Goal: Task Accomplishment & Management: Manage account settings

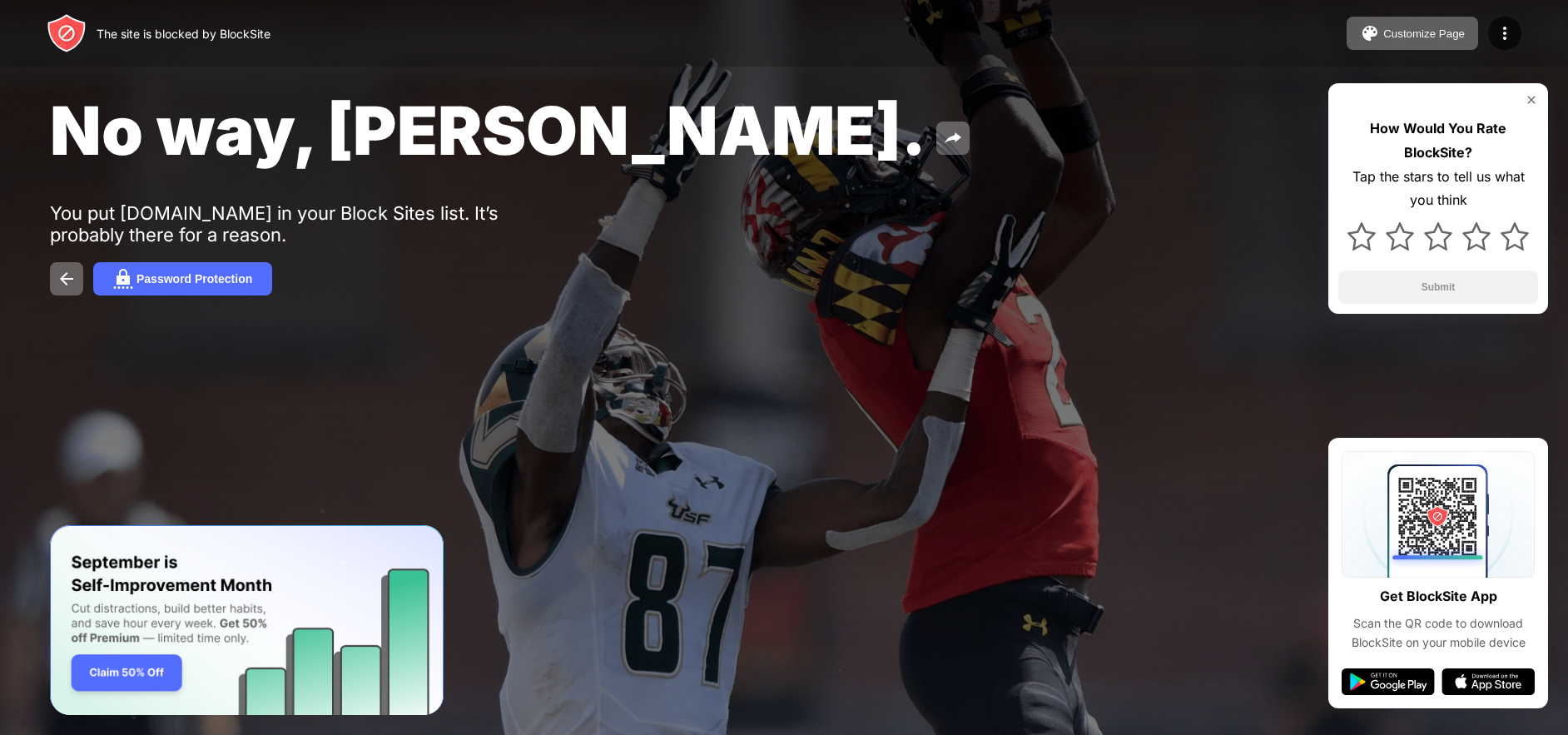
click at [1170, 128] on div "No way, [PERSON_NAME]." at bounding box center [637, 130] width 1174 height 81
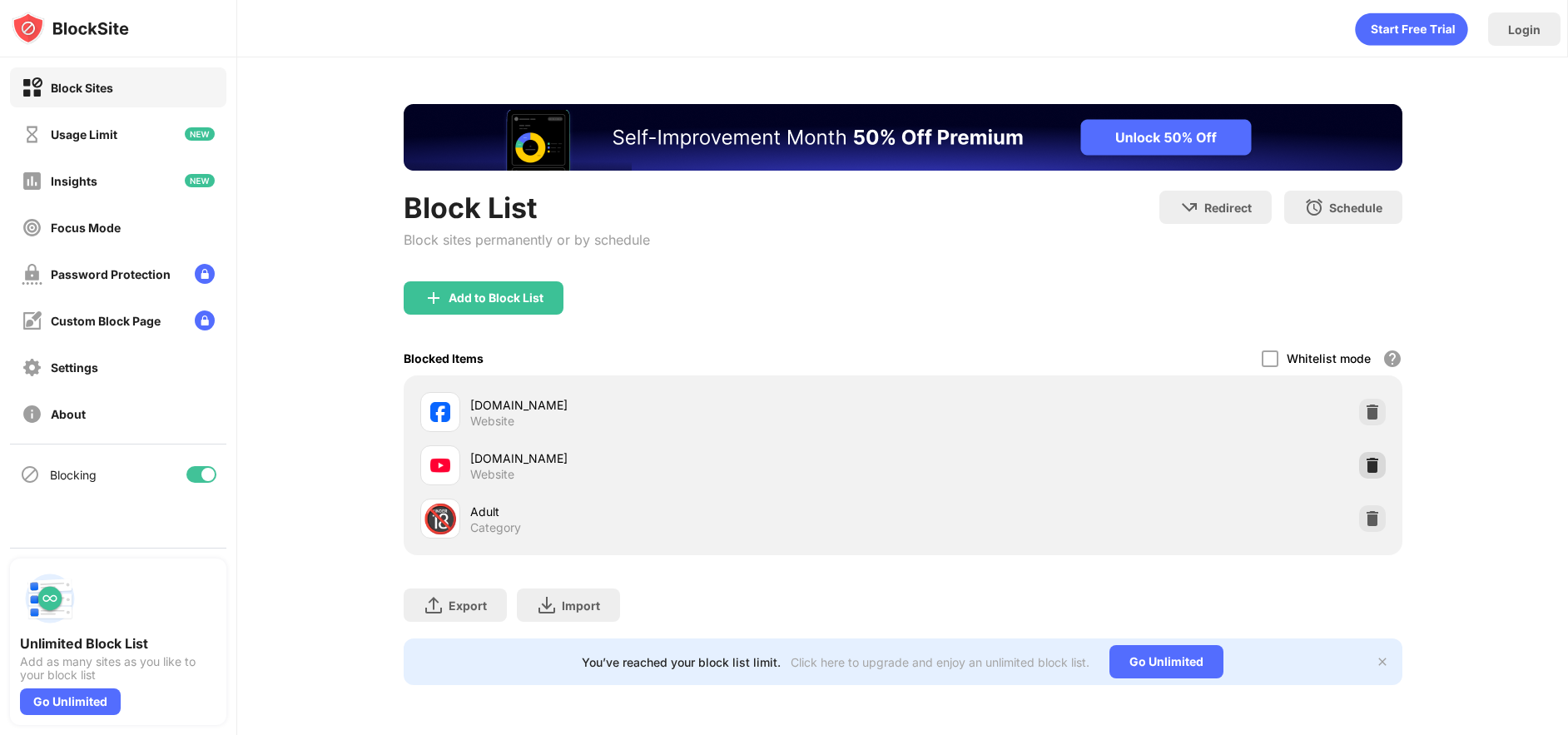
click at [1368, 466] on img at bounding box center [1373, 465] width 17 height 17
